Goal: Information Seeking & Learning: Understand process/instructions

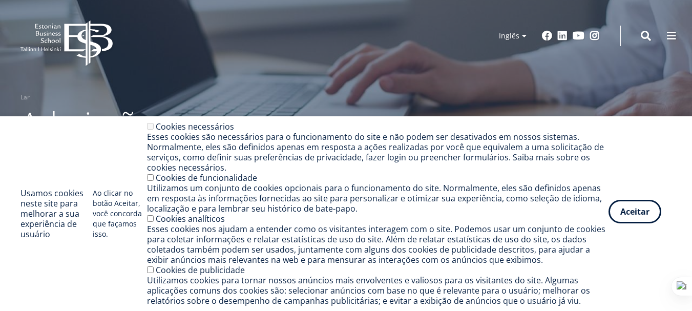
click at [635, 209] on font "Aceitar" at bounding box center [635, 211] width 29 height 11
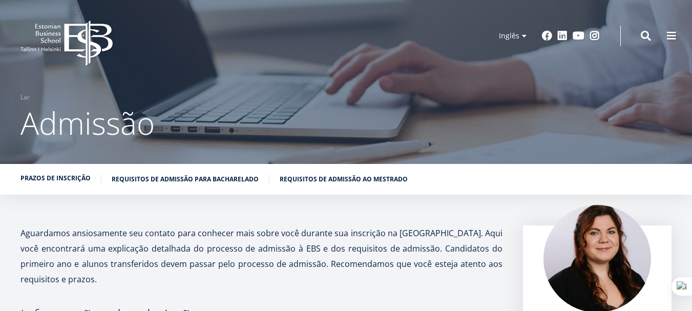
click at [61, 181] on font "Prazos de inscrição" at bounding box center [55, 178] width 70 height 9
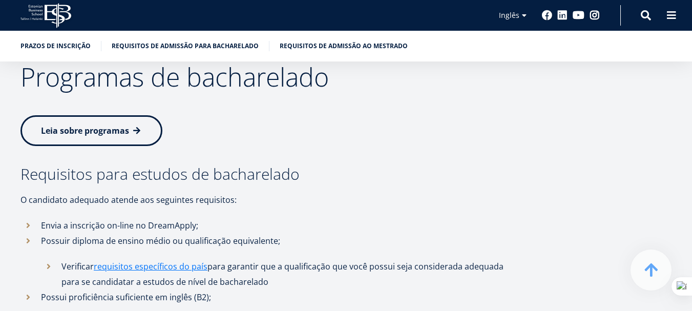
scroll to position [1242, 0]
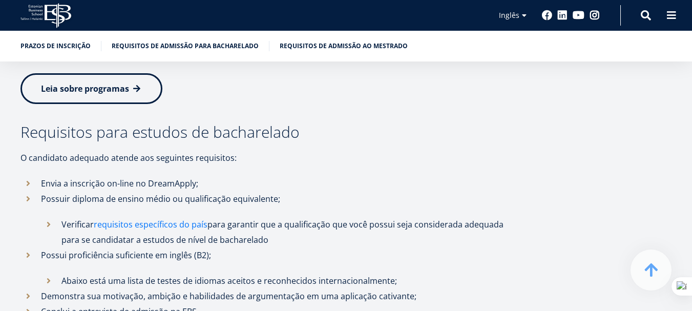
click at [139, 219] on font "requisitos específicos do país" at bounding box center [151, 224] width 114 height 11
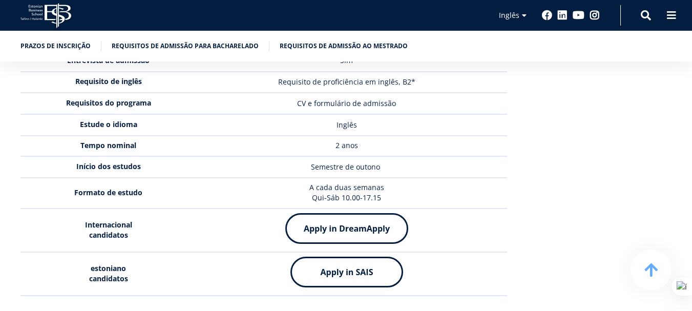
scroll to position [2695, 0]
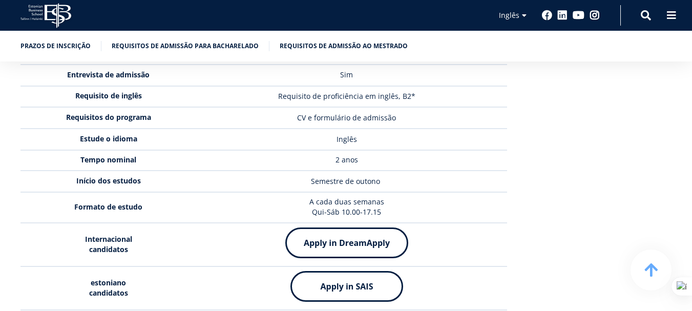
click at [352, 228] on img at bounding box center [346, 243] width 123 height 31
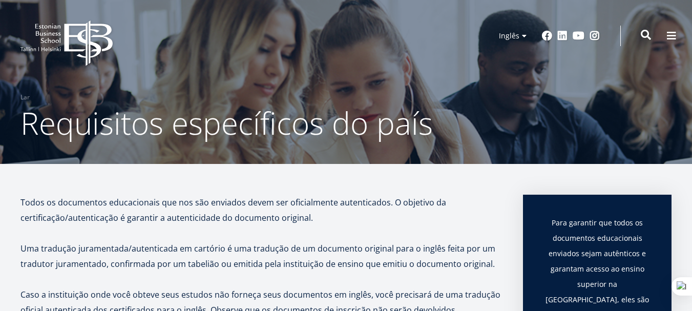
click at [647, 40] on div "Procurar" at bounding box center [636, 36] width 31 height 22
